Goal: Consume media (video, audio)

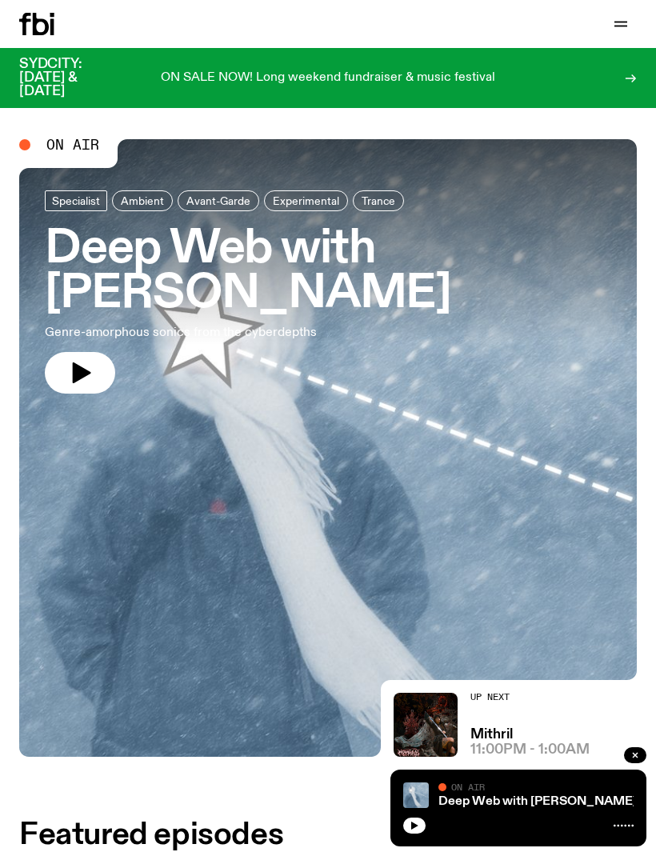
click at [80, 368] on icon "button" at bounding box center [82, 372] width 18 height 21
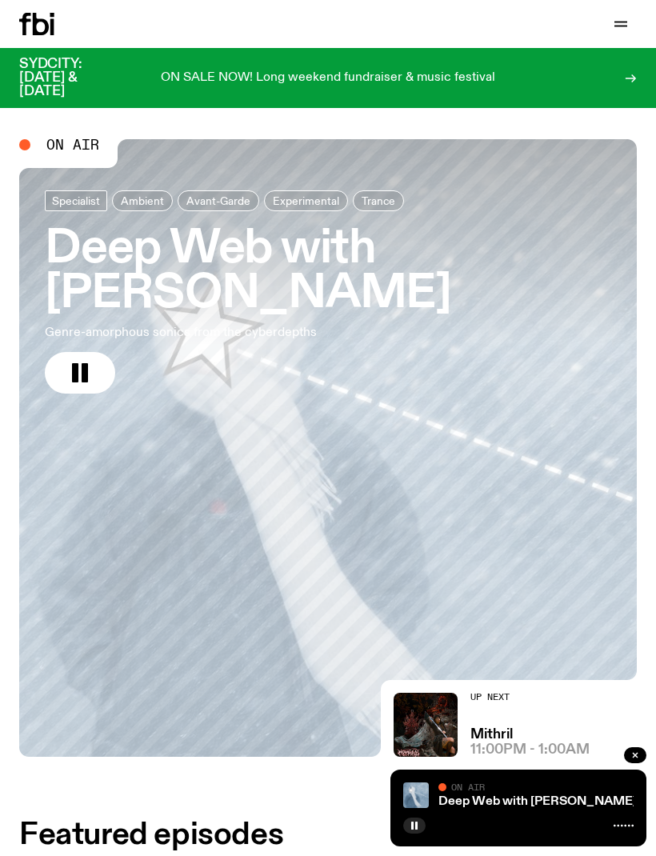
click at [615, 30] on icon "button" at bounding box center [620, 23] width 19 height 19
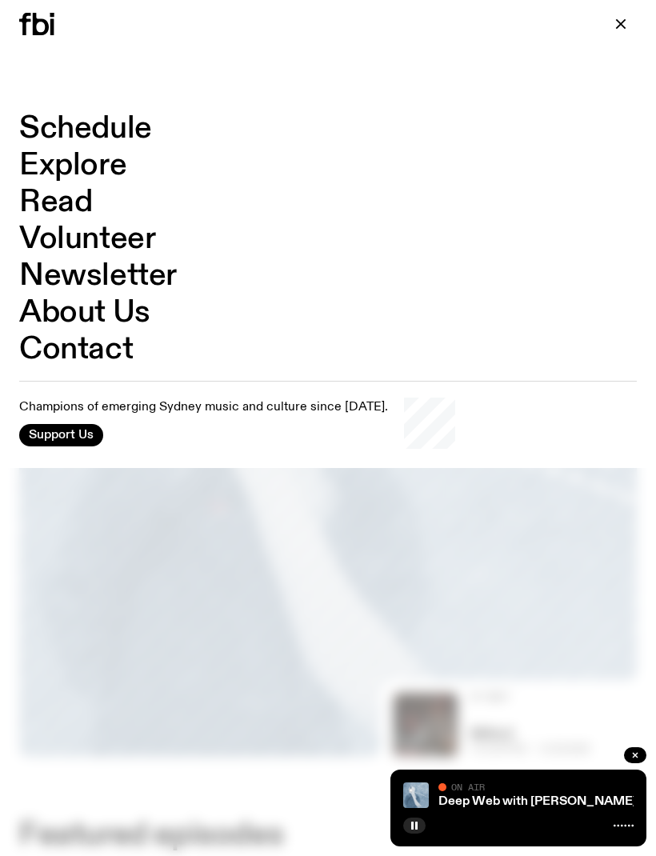
click at [142, 140] on link "Schedule" at bounding box center [85, 129] width 133 height 30
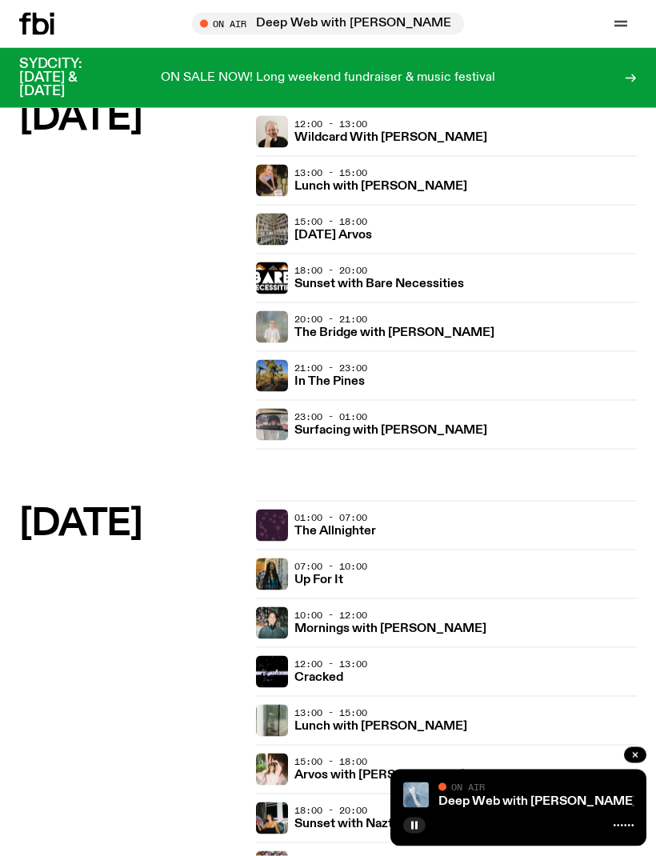
scroll to position [754, 0]
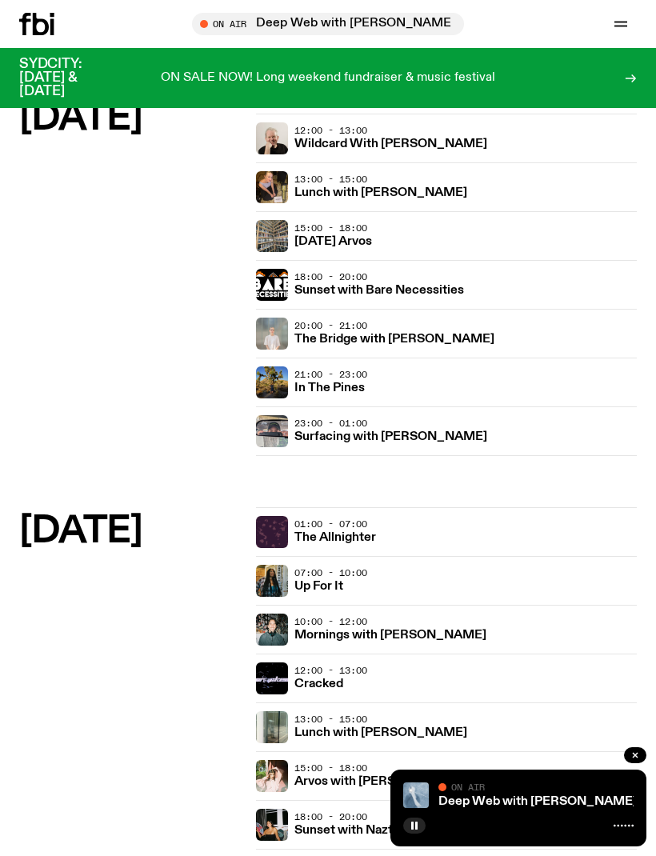
click at [355, 383] on h3 "In The Pines" at bounding box center [329, 389] width 70 height 12
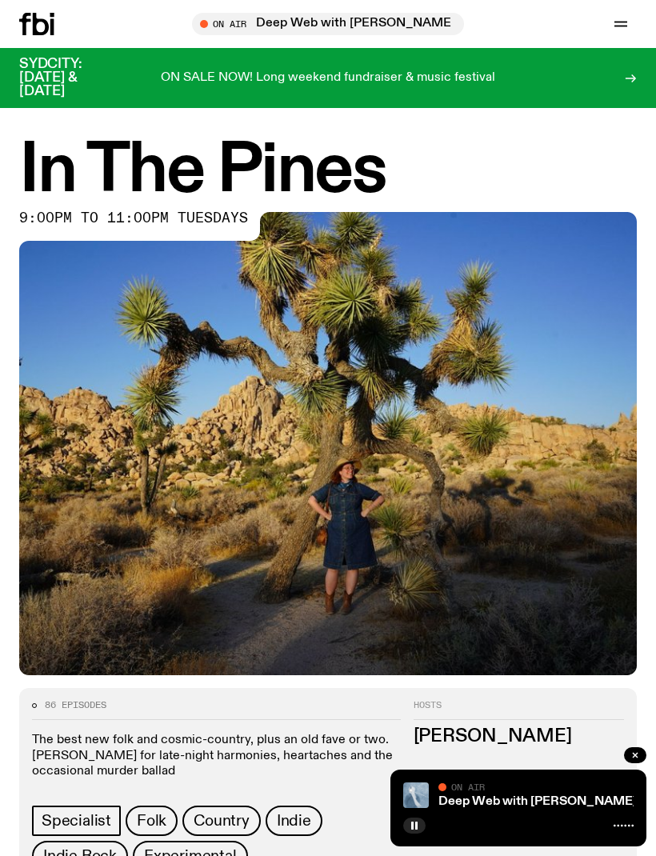
click at [638, 763] on button "button" at bounding box center [635, 755] width 22 height 16
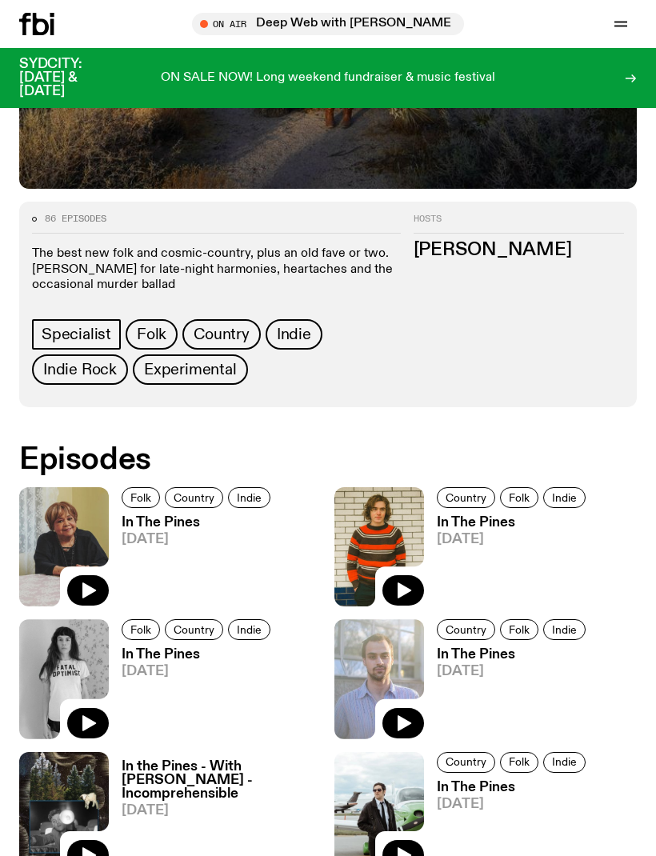
scroll to position [487, 0]
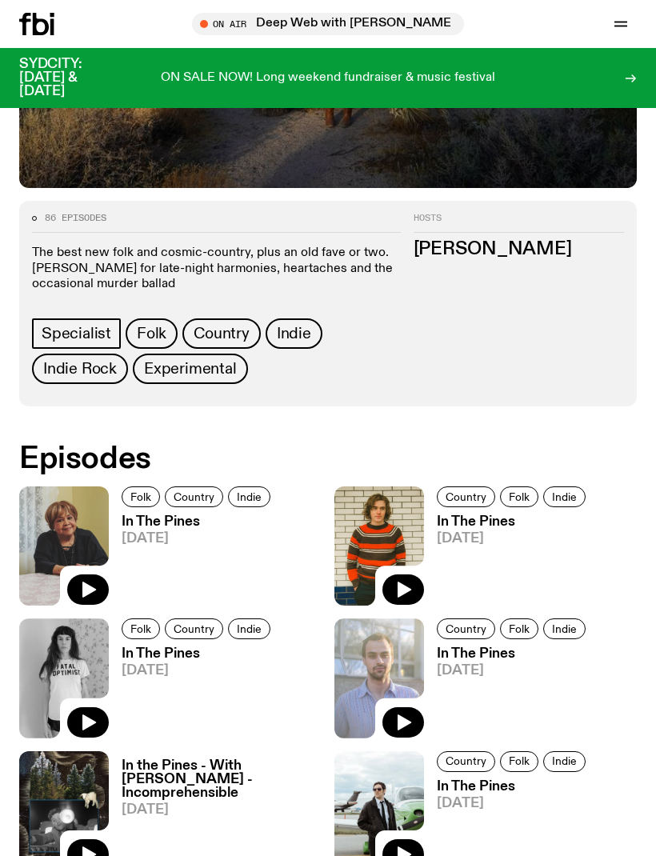
click at [90, 582] on icon "button" at bounding box center [87, 589] width 19 height 19
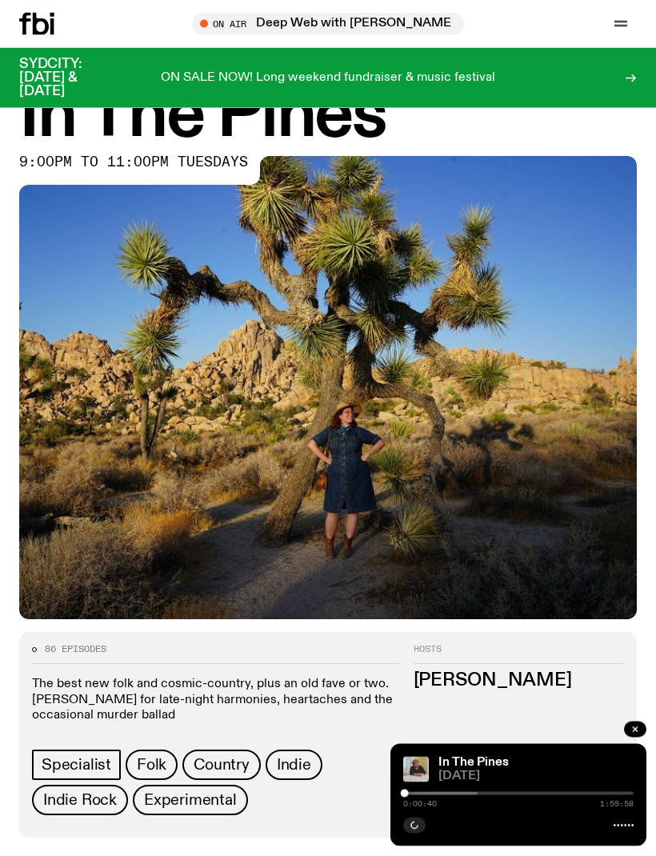
scroll to position [56, 0]
click at [621, 832] on icon at bounding box center [624, 825] width 20 height 13
click at [617, 832] on icon at bounding box center [624, 825] width 20 height 13
click at [619, 832] on icon at bounding box center [624, 825] width 20 height 13
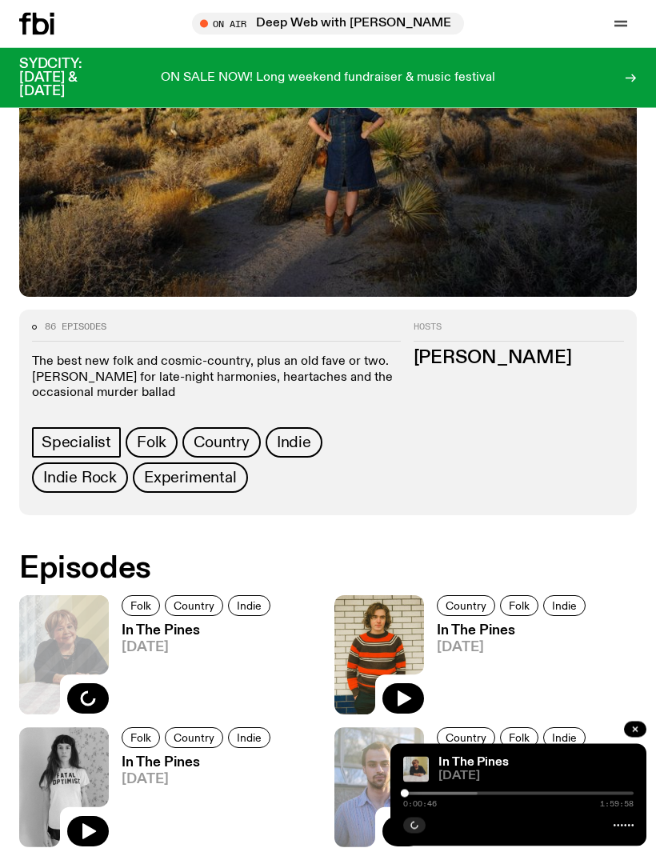
scroll to position [388, 0]
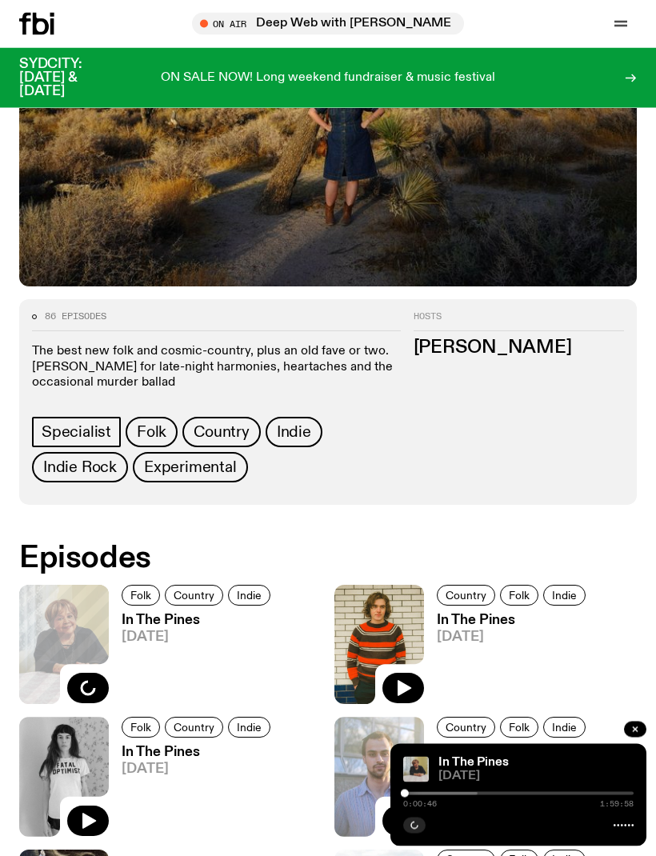
click at [627, 832] on icon at bounding box center [624, 825] width 20 height 13
click at [623, 832] on icon at bounding box center [624, 825] width 20 height 13
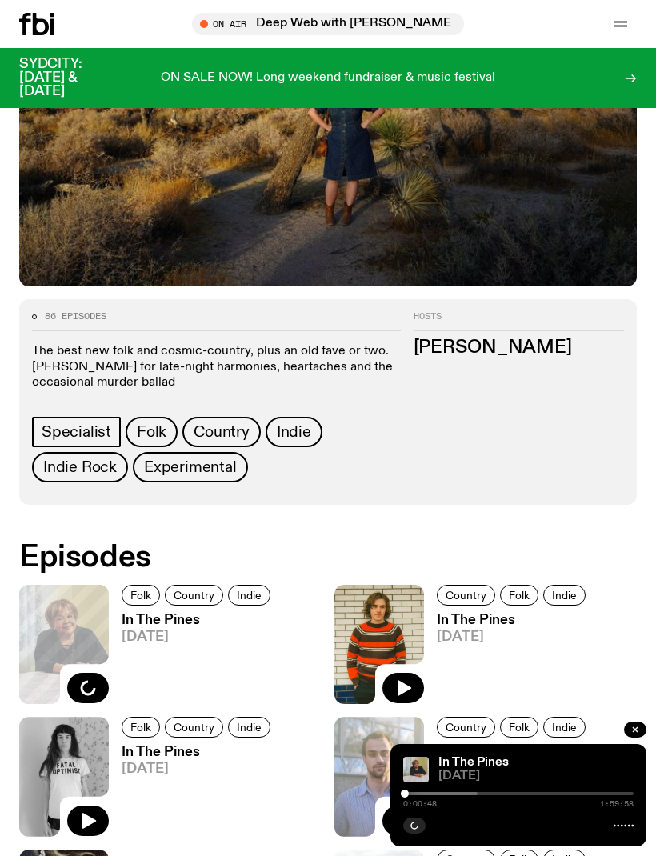
click at [604, 847] on div "In The Pines [DATE] 0:00:48 1:59:58" at bounding box center [519, 795] width 256 height 102
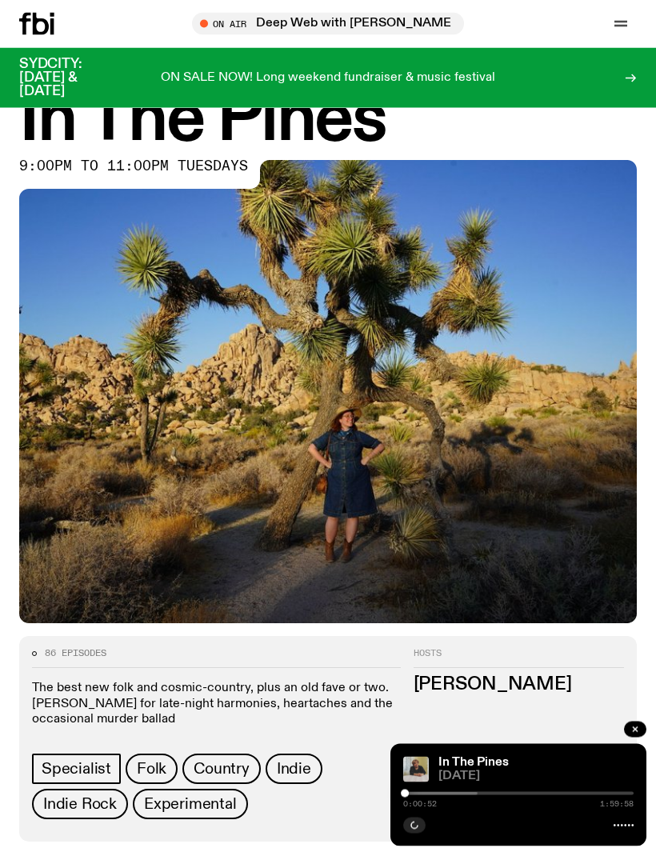
scroll to position [0, 0]
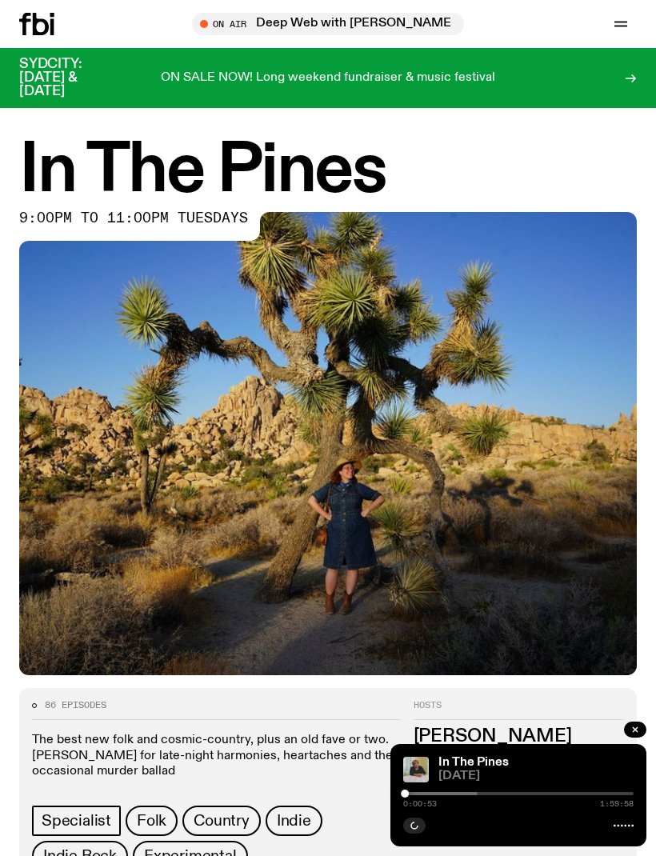
click at [621, 26] on icon "button" at bounding box center [621, 26] width 13 height 0
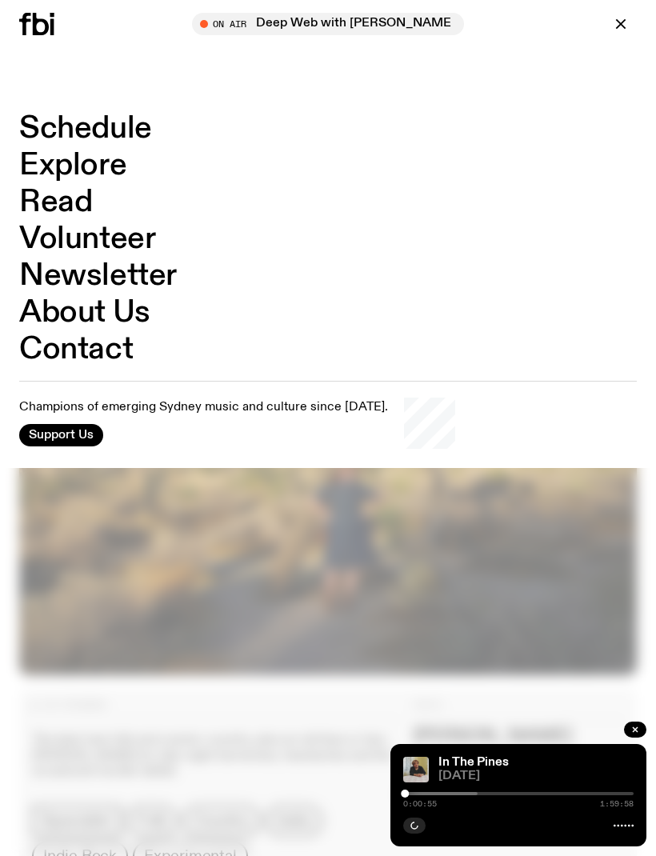
click at [619, 30] on icon "button" at bounding box center [620, 23] width 19 height 19
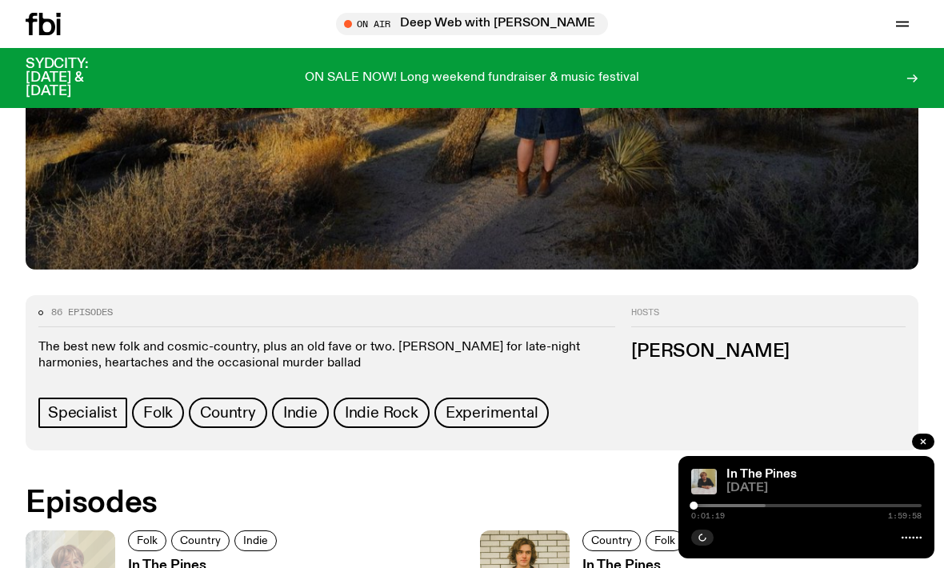
scroll to position [459, 0]
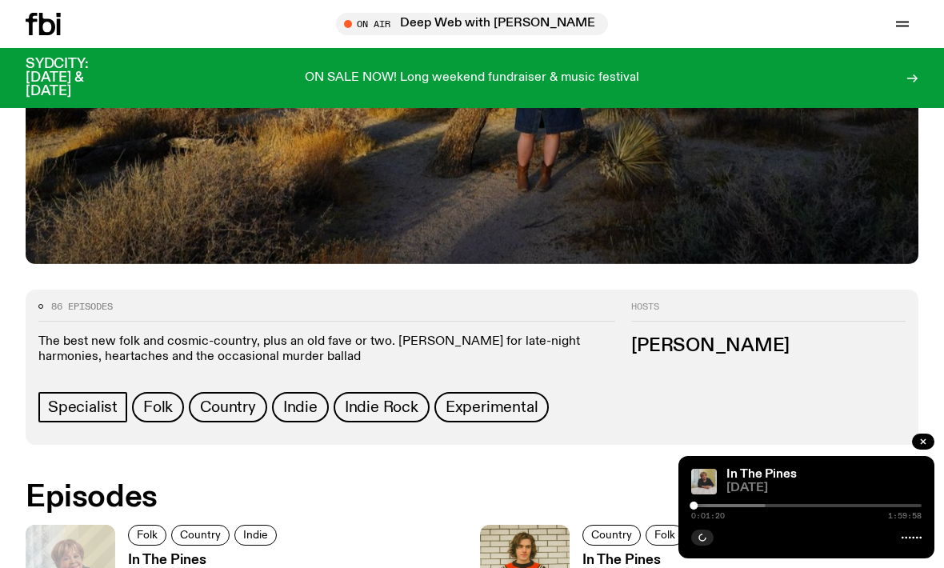
click at [655, 546] on div at bounding box center [806, 536] width 230 height 19
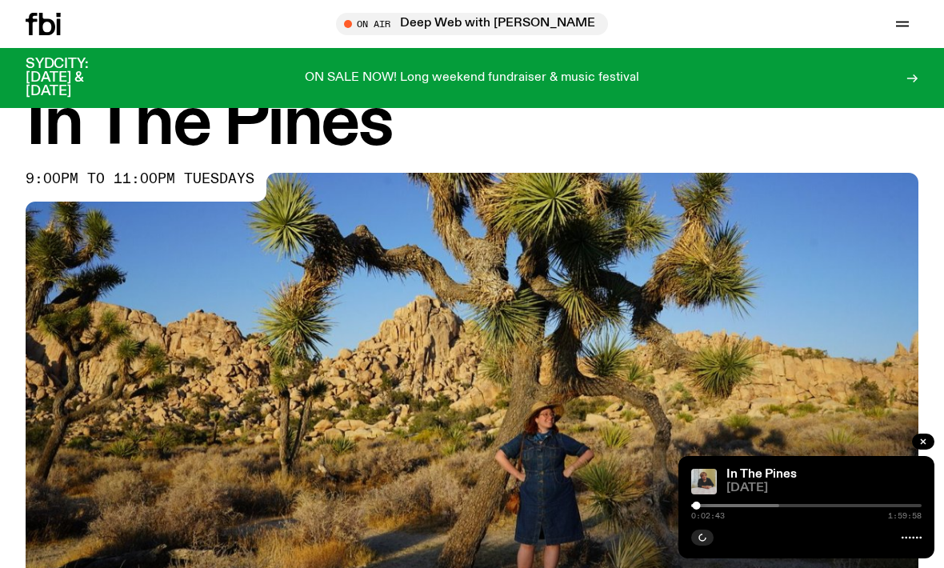
scroll to position [49, 0]
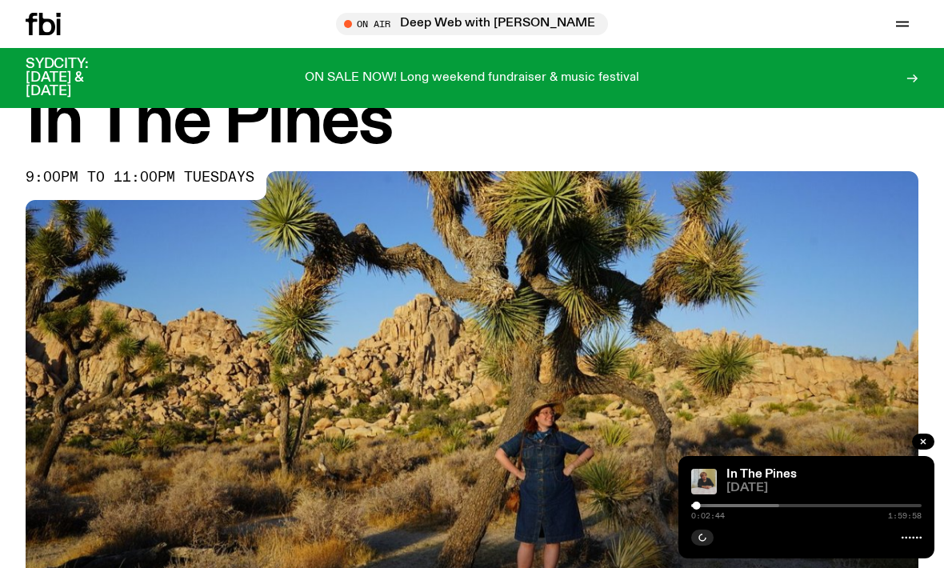
click at [655, 24] on icon "button" at bounding box center [902, 23] width 19 height 19
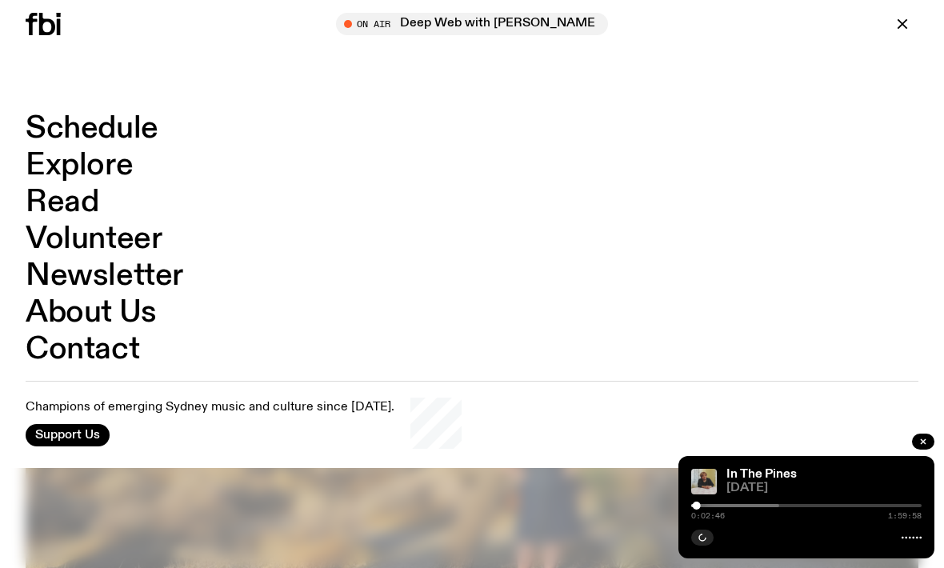
click at [655, 29] on icon "button" at bounding box center [902, 23] width 19 height 19
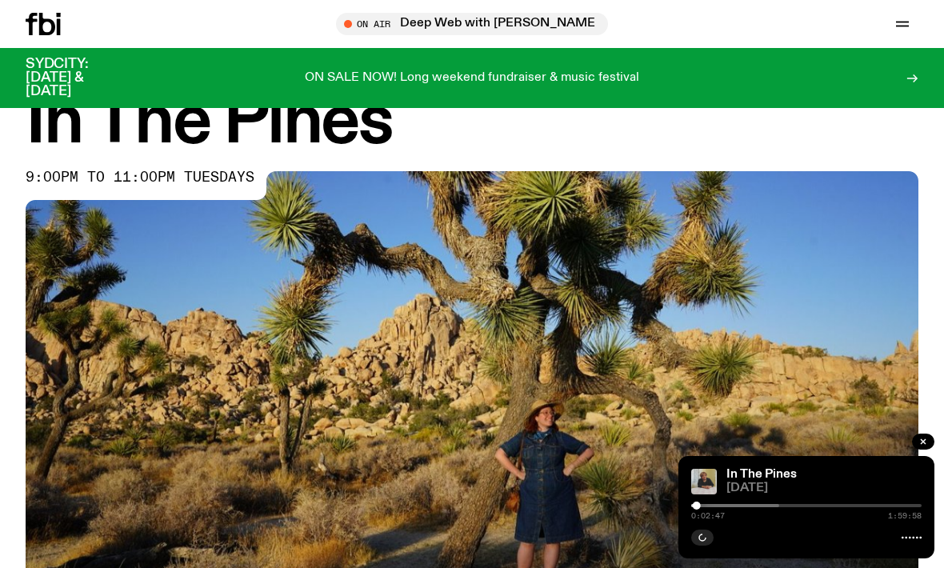
click at [655, 74] on icon at bounding box center [912, 78] width 13 height 13
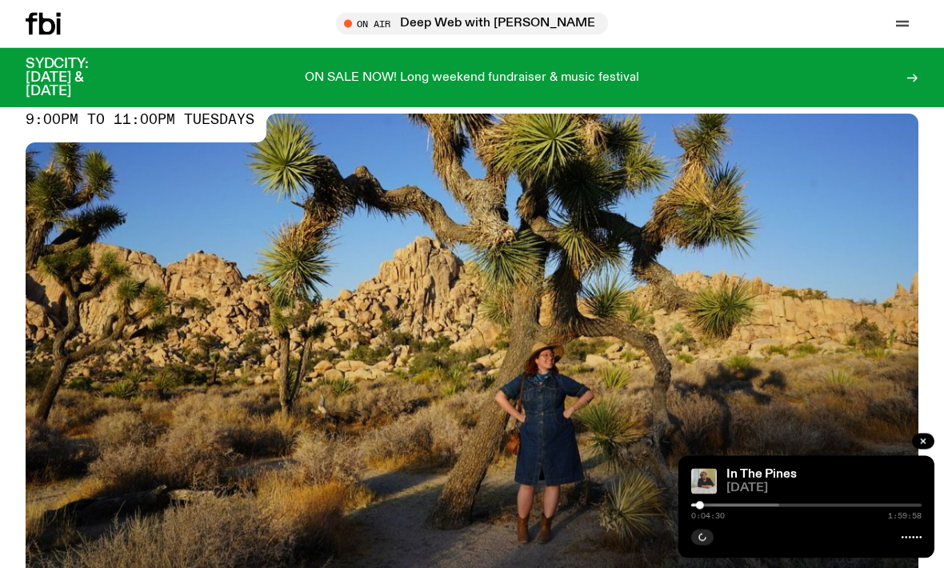
scroll to position [106, 0]
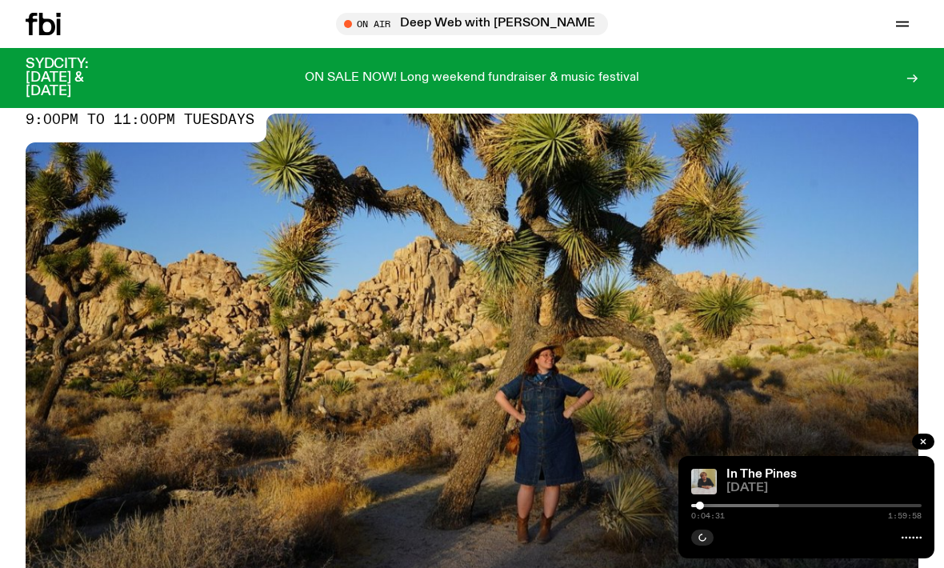
click at [655, 547] on div "In The Pines [DATE] 0:04:31 1:59:58" at bounding box center [807, 507] width 256 height 102
click at [655, 544] on icon at bounding box center [912, 537] width 20 height 13
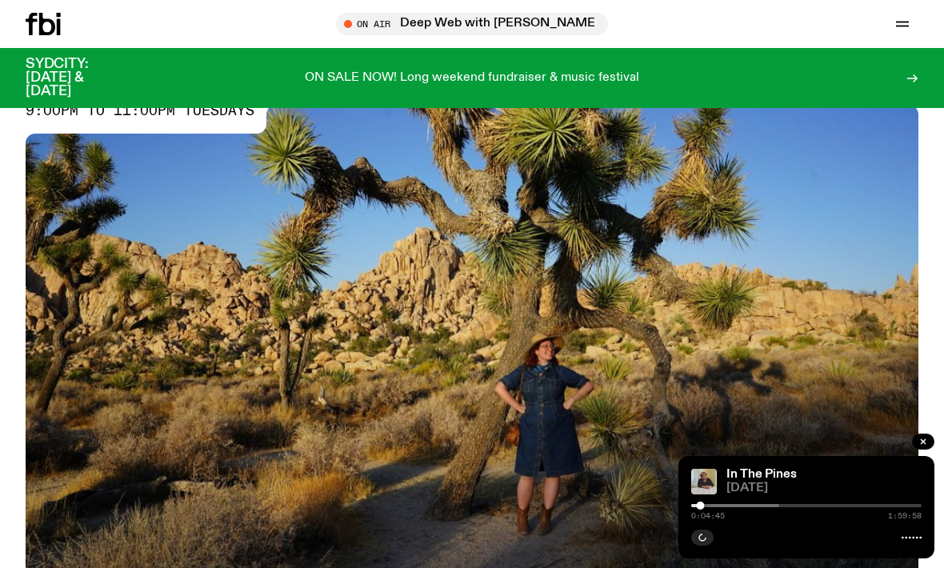
scroll to position [0, 0]
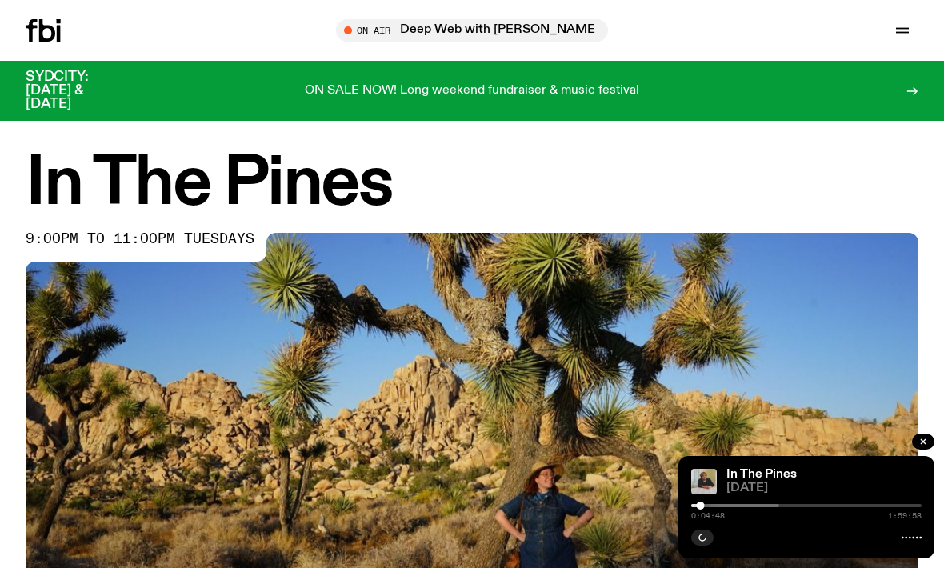
click at [655, 33] on icon "button" at bounding box center [902, 33] width 13 height 0
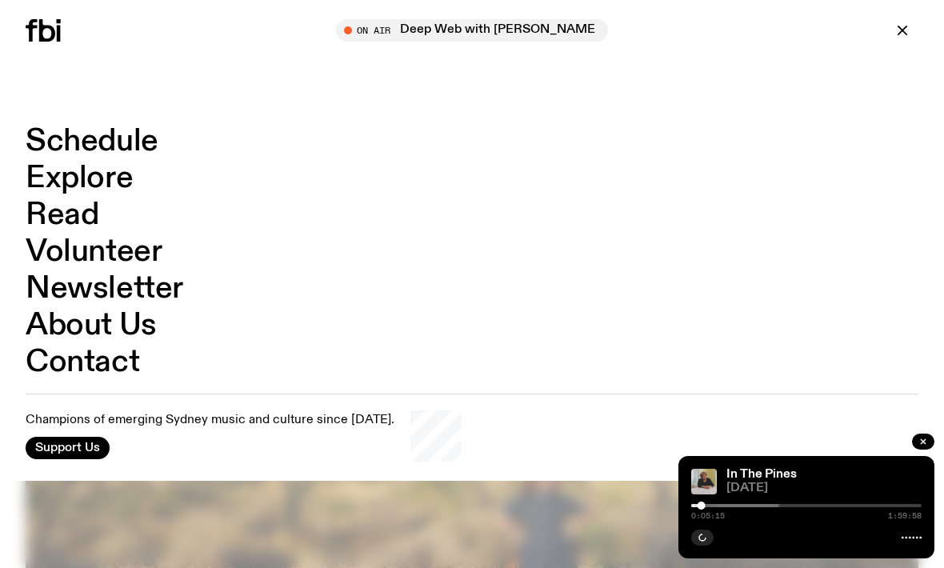
click at [137, 303] on link "Newsletter" at bounding box center [105, 289] width 158 height 30
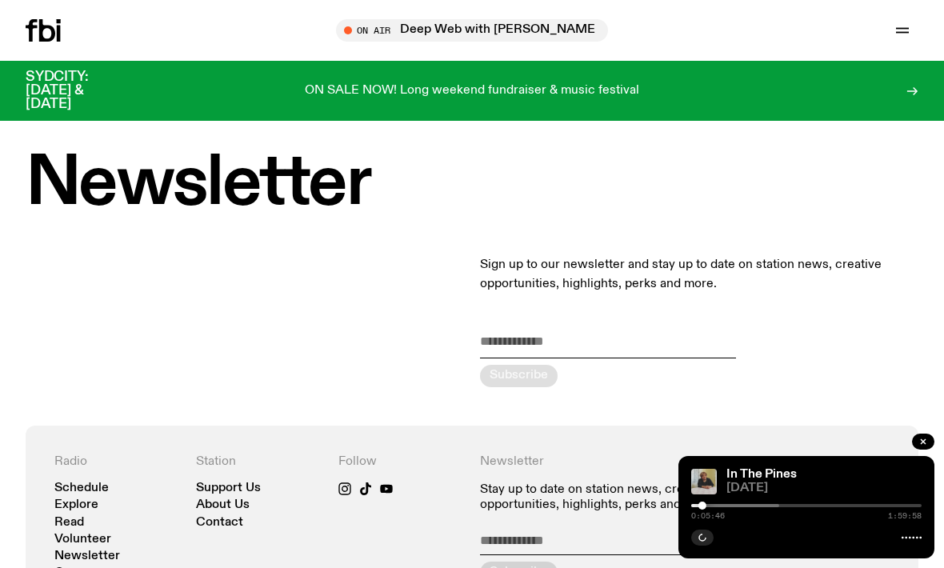
click at [655, 26] on button "button" at bounding box center [903, 30] width 32 height 22
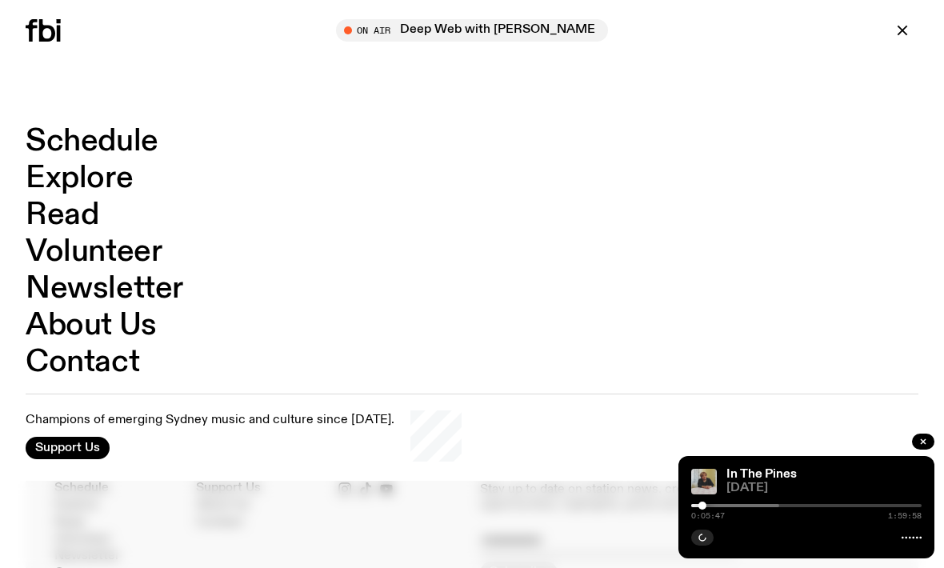
click at [655, 38] on div "On Air Deep Web with [PERSON_NAME] in live" at bounding box center [900, 30] width 35 height 22
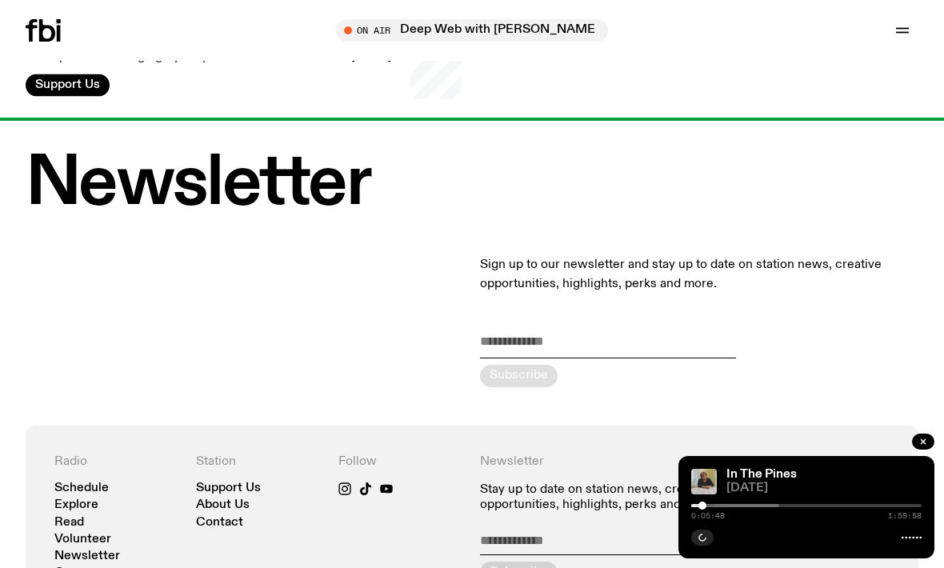
click at [655, 32] on icon "button" at bounding box center [902, 30] width 19 height 19
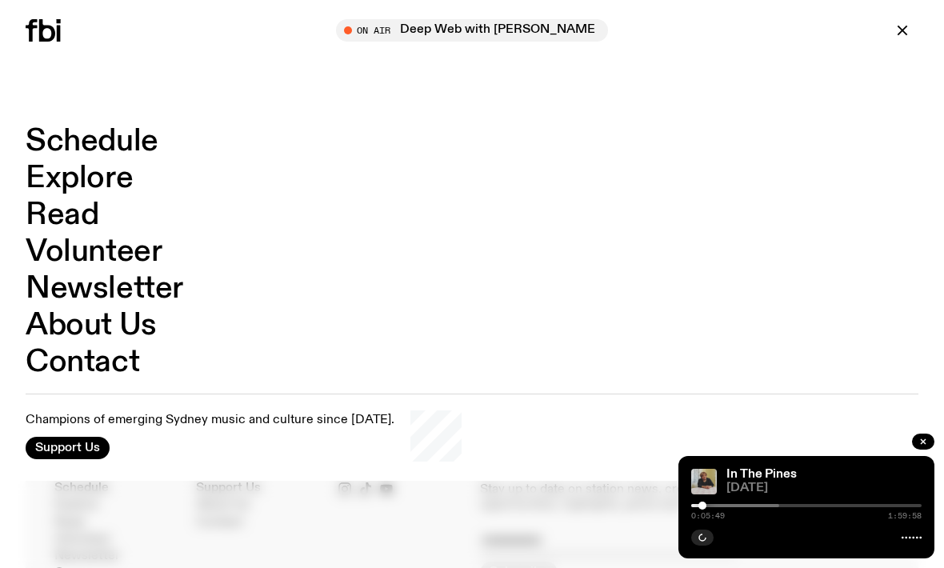
click at [655, 59] on div "Schedule Explore Read Volunteer Newsletter On Air Deep Web with [PERSON_NAME] T…" at bounding box center [472, 30] width 944 height 61
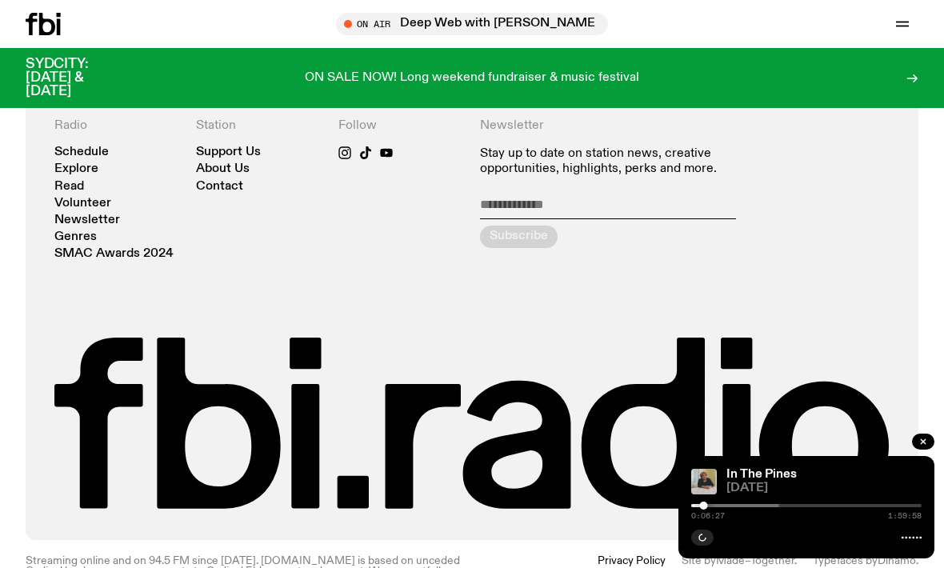
scroll to position [324, 0]
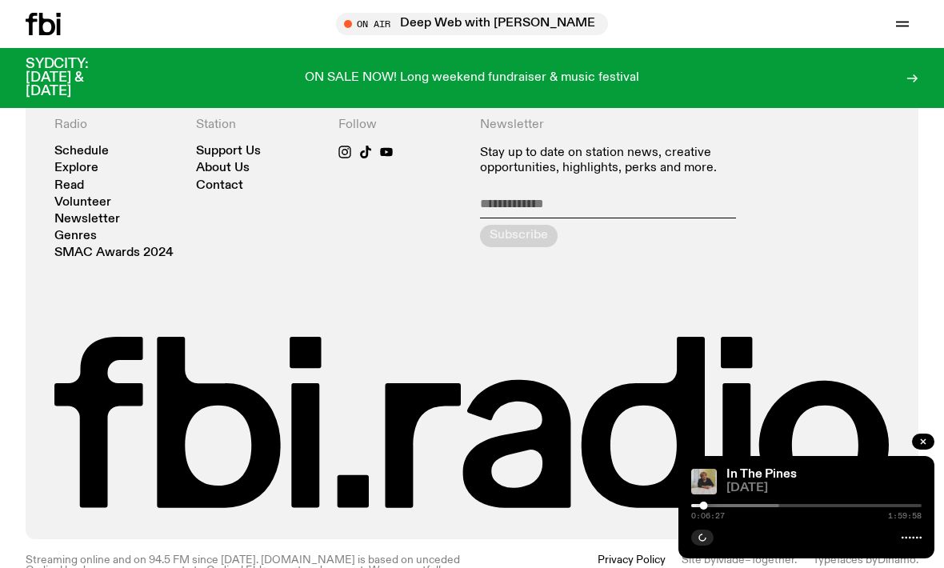
click at [655, 544] on icon at bounding box center [912, 537] width 20 height 13
